Goal: Transaction & Acquisition: Book appointment/travel/reservation

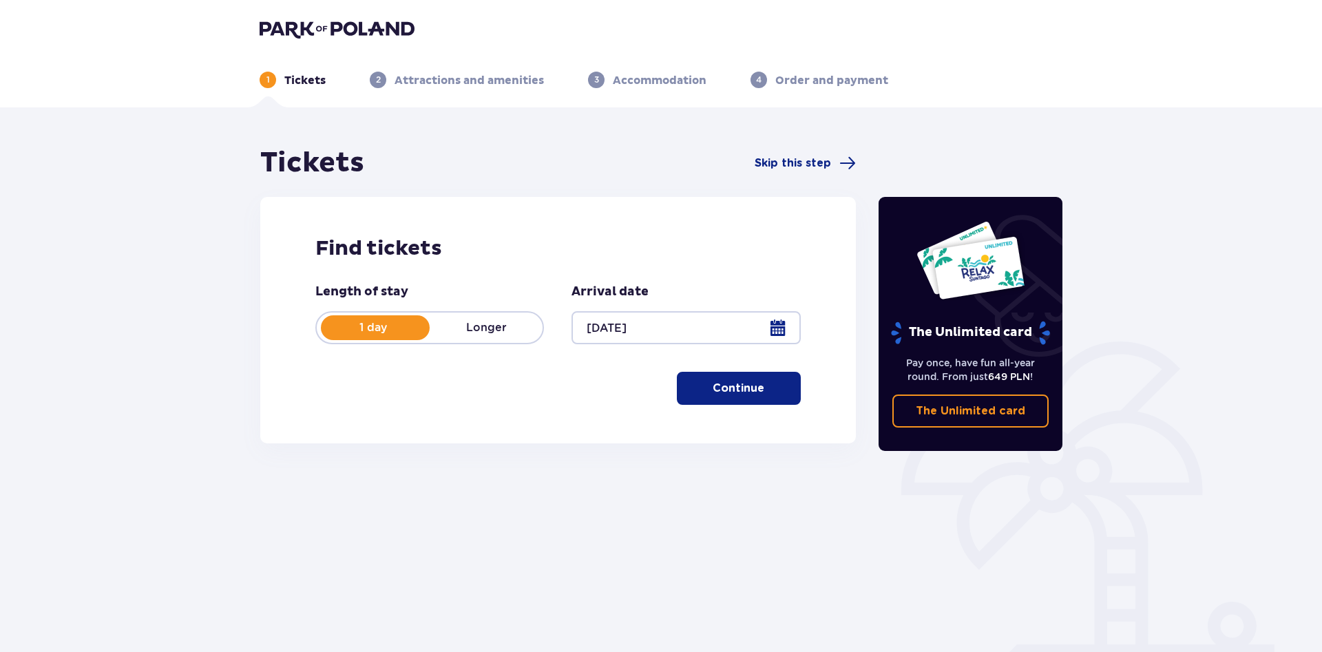
scroll to position [50, 0]
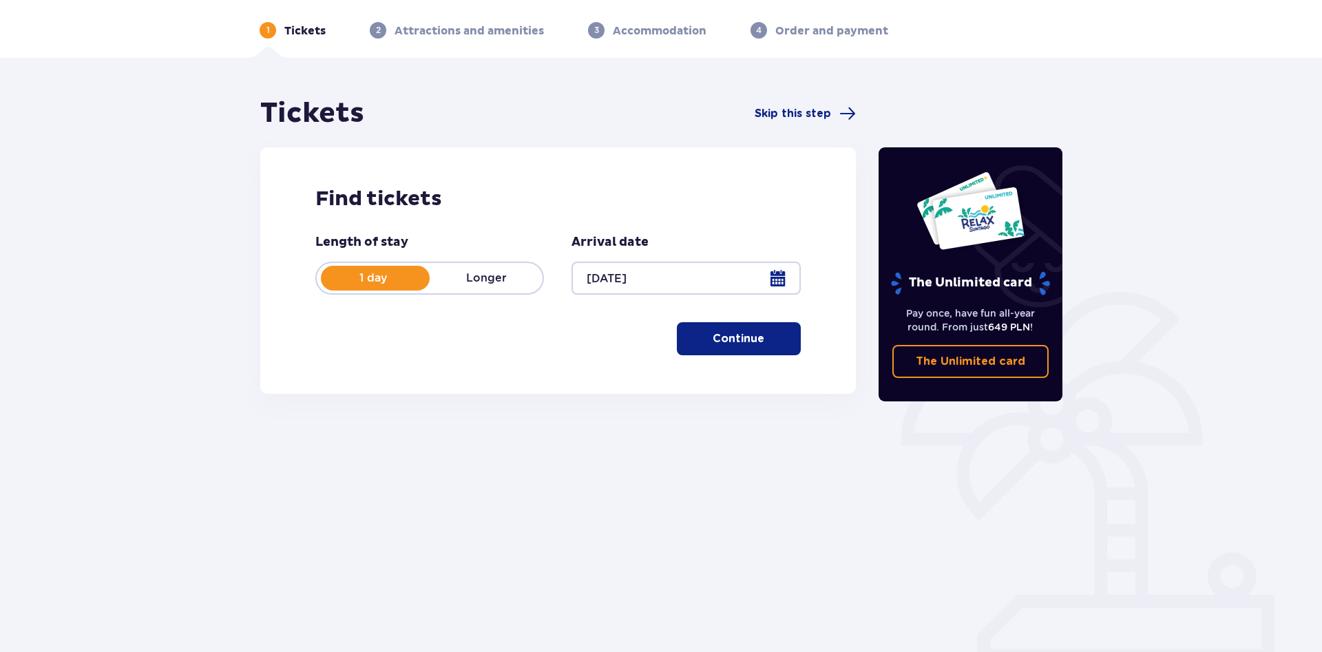
click at [695, 330] on button "Continue" at bounding box center [739, 338] width 124 height 33
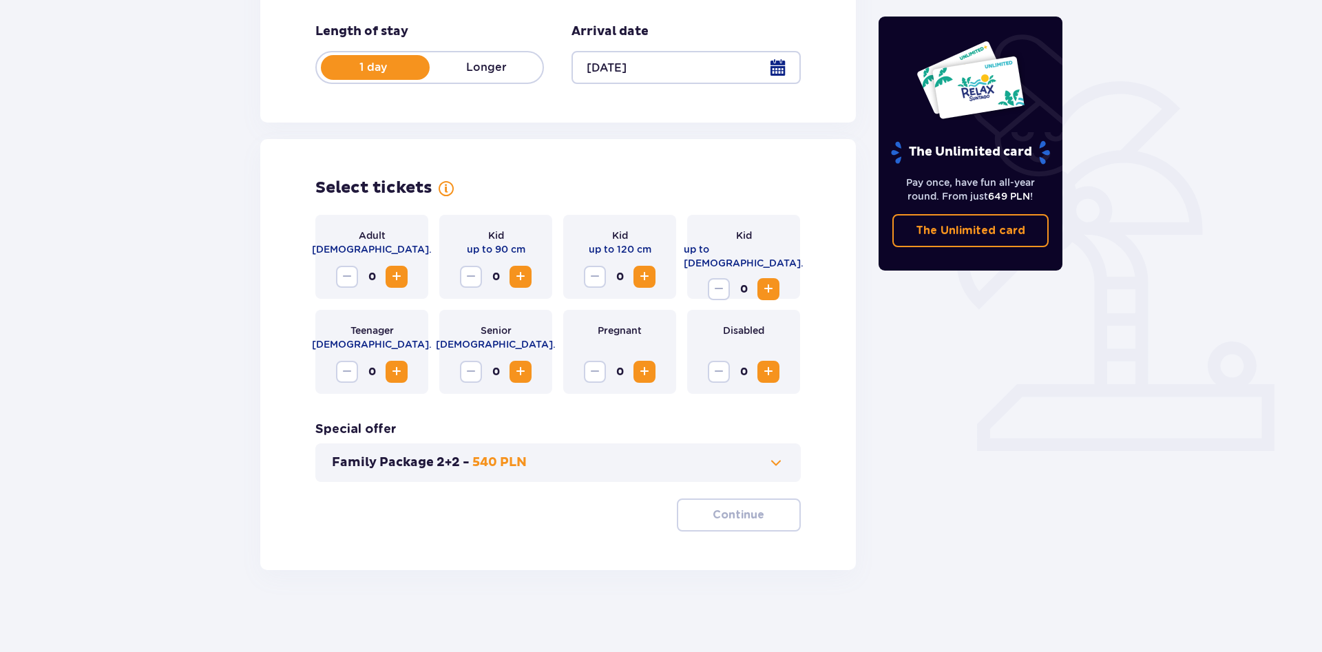
scroll to position [261, 0]
click at [398, 275] on span "Increase" at bounding box center [396, 276] width 17 height 17
click at [773, 468] on span at bounding box center [776, 462] width 17 height 17
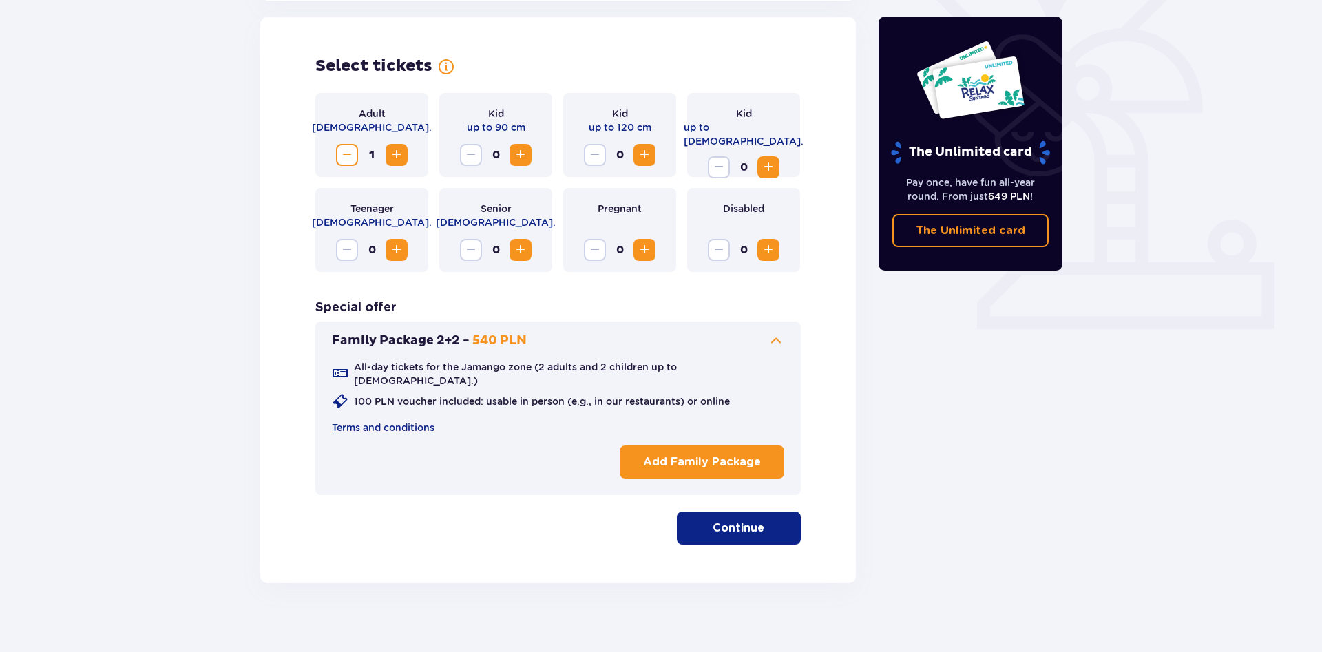
scroll to position [383, 0]
click at [401, 154] on span "Increase" at bounding box center [396, 154] width 17 height 17
click at [766, 158] on span "Increase" at bounding box center [768, 166] width 17 height 17
click at [770, 158] on span "Increase" at bounding box center [768, 166] width 17 height 17
click at [730, 520] on p "Continue" at bounding box center [739, 527] width 52 height 15
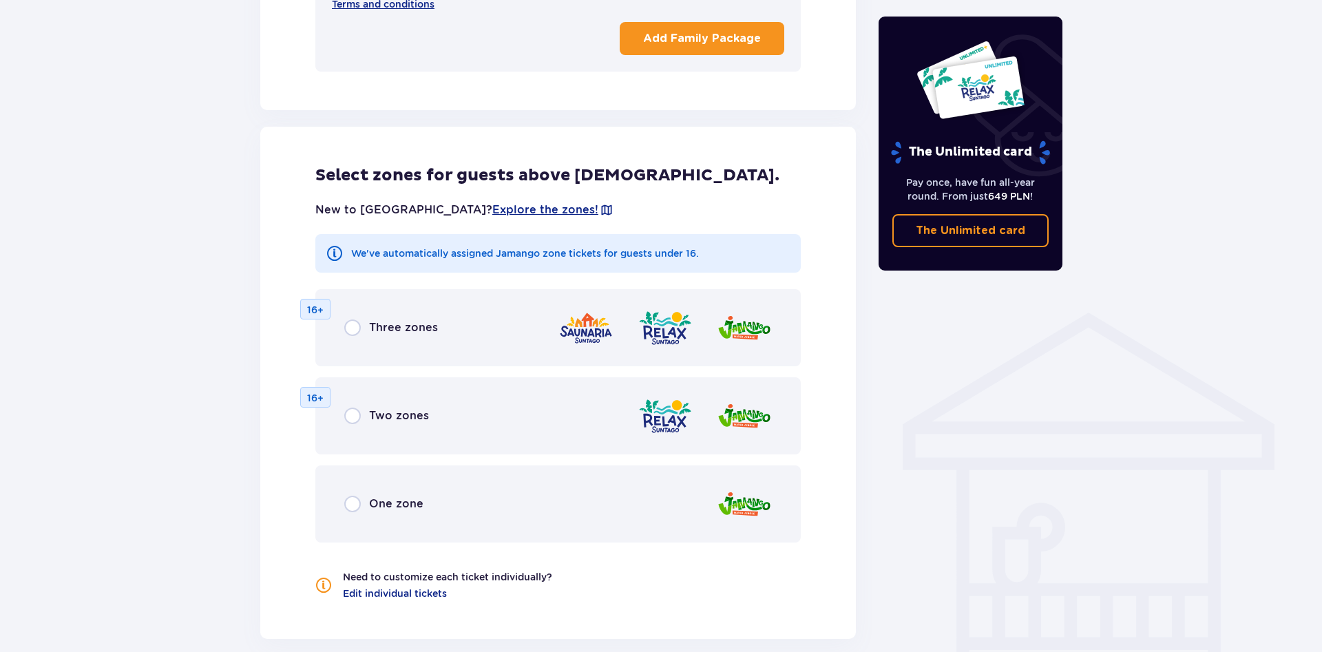
scroll to position [888, 0]
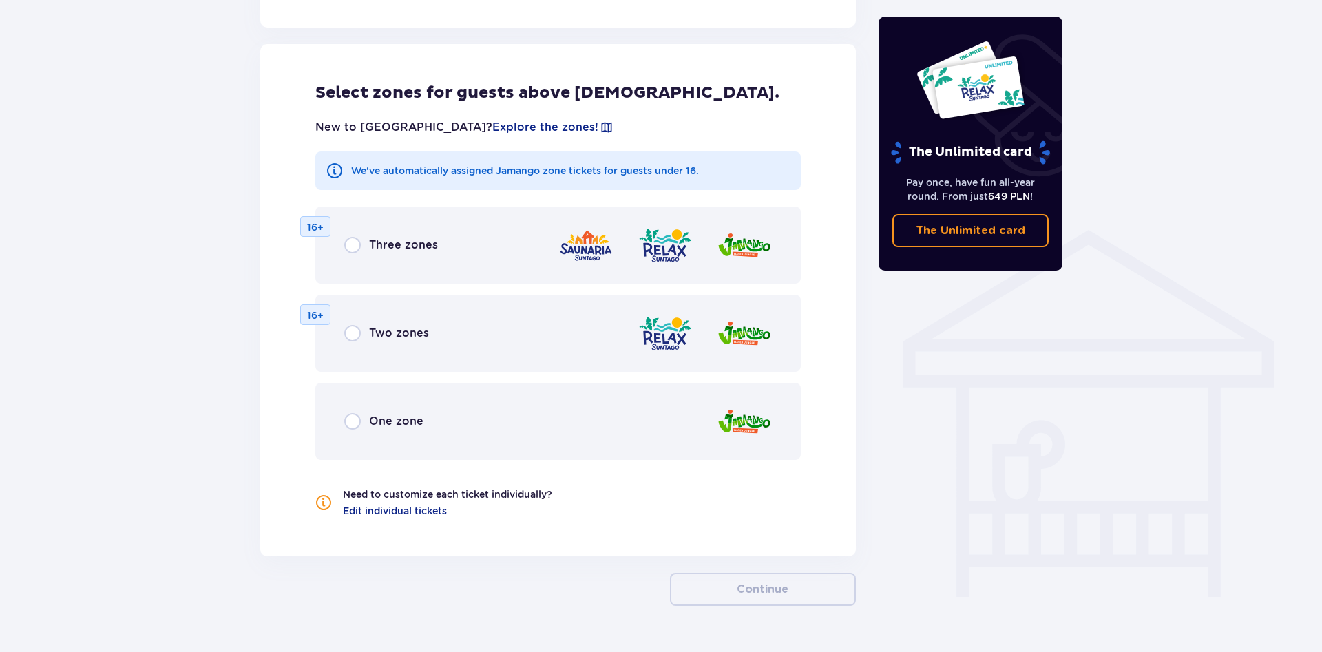
click at [352, 237] on input "radio" at bounding box center [352, 245] width 17 height 17
radio input "true"
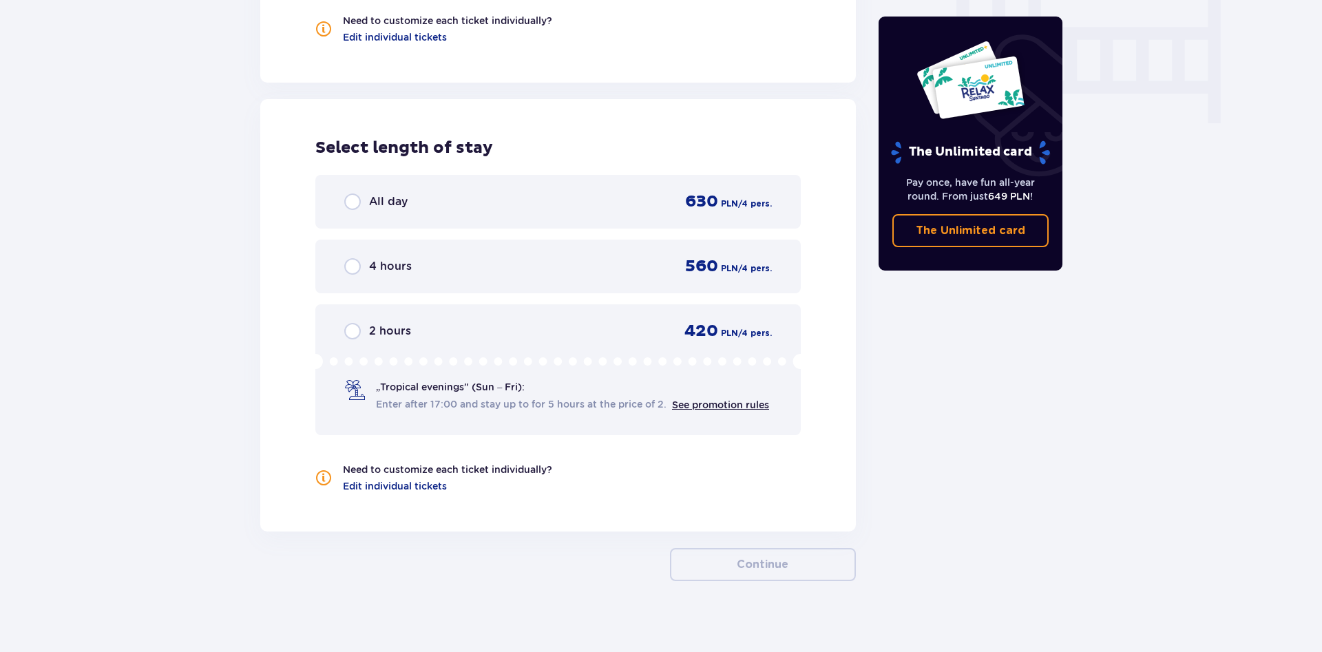
scroll to position [1363, 0]
click at [354, 193] on input "radio" at bounding box center [352, 201] width 17 height 17
radio input "true"
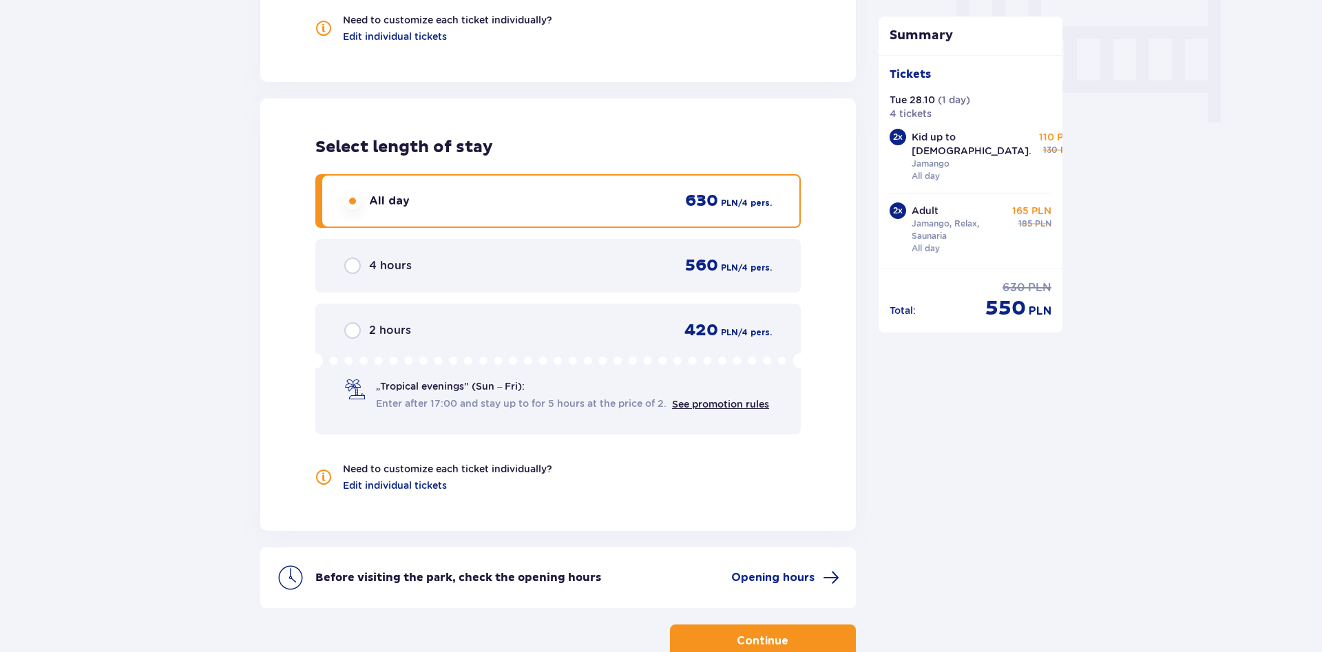
scroll to position [1269, 0]
